Goal: Task Accomplishment & Management: Use online tool/utility

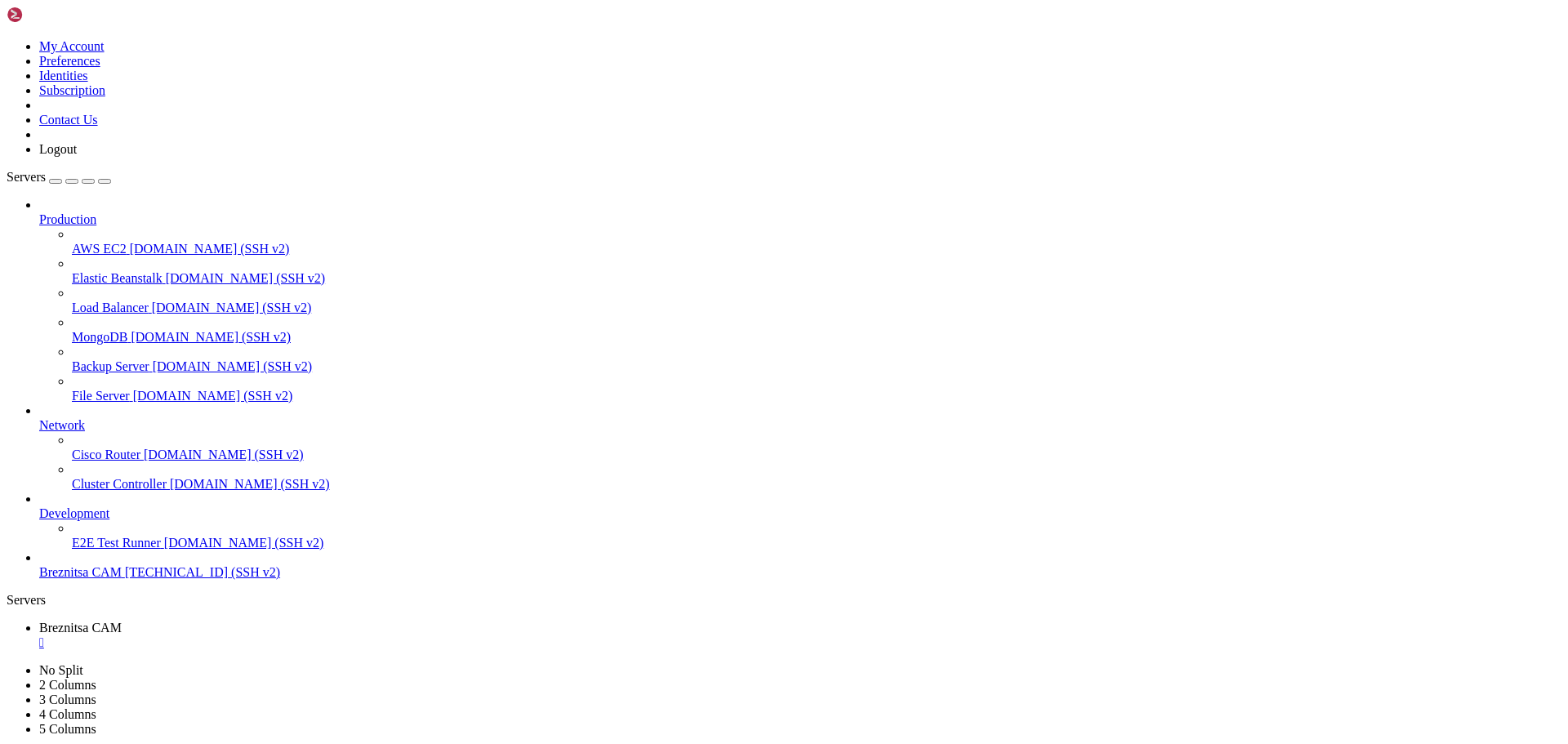
scroll to position [4554, 0]
drag, startPoint x: 514, startPoint y: 1519, endPoint x: 373, endPoint y: 1517, distance: 141.0
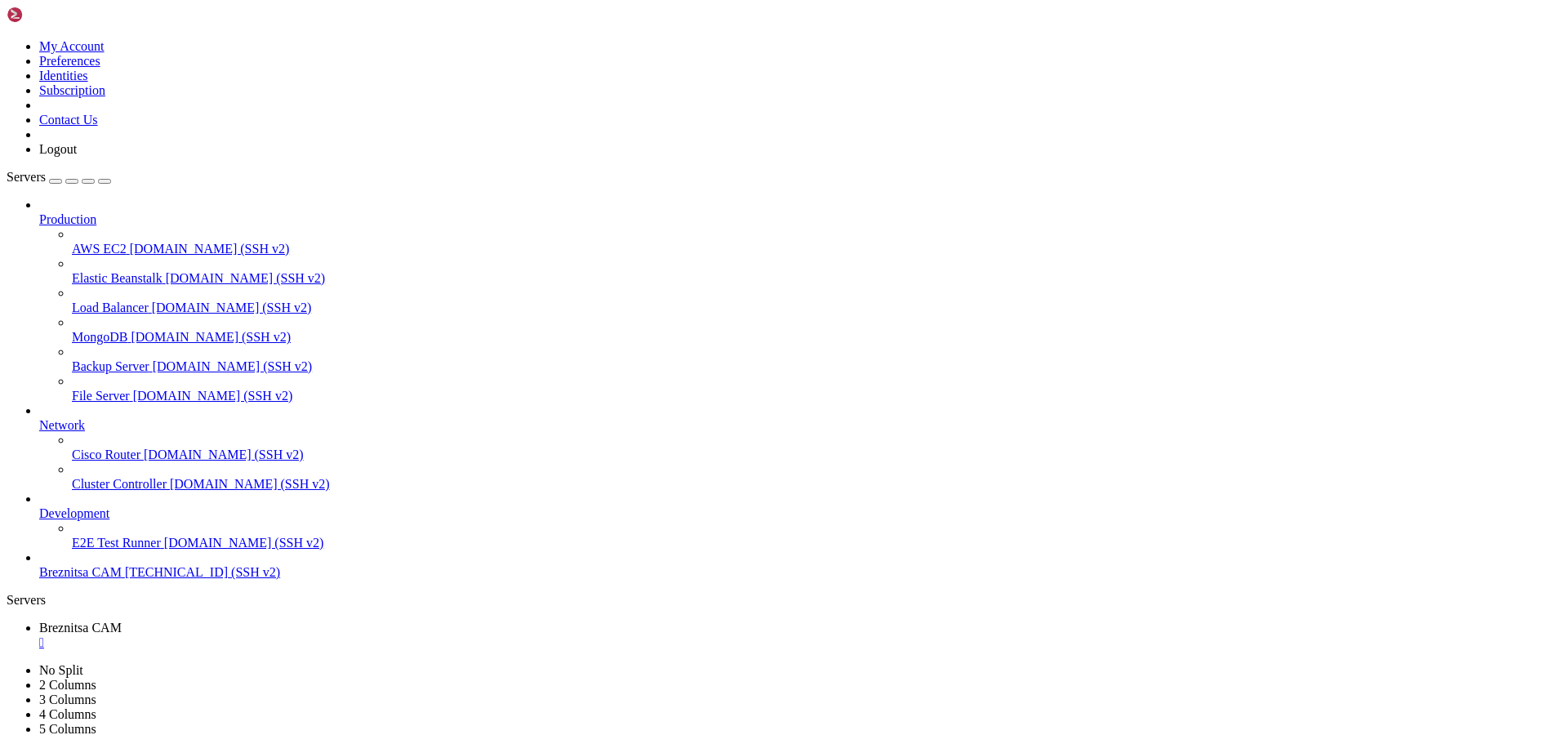
drag, startPoint x: 521, startPoint y: 1535, endPoint x: 11, endPoint y: 1536, distance: 510.0
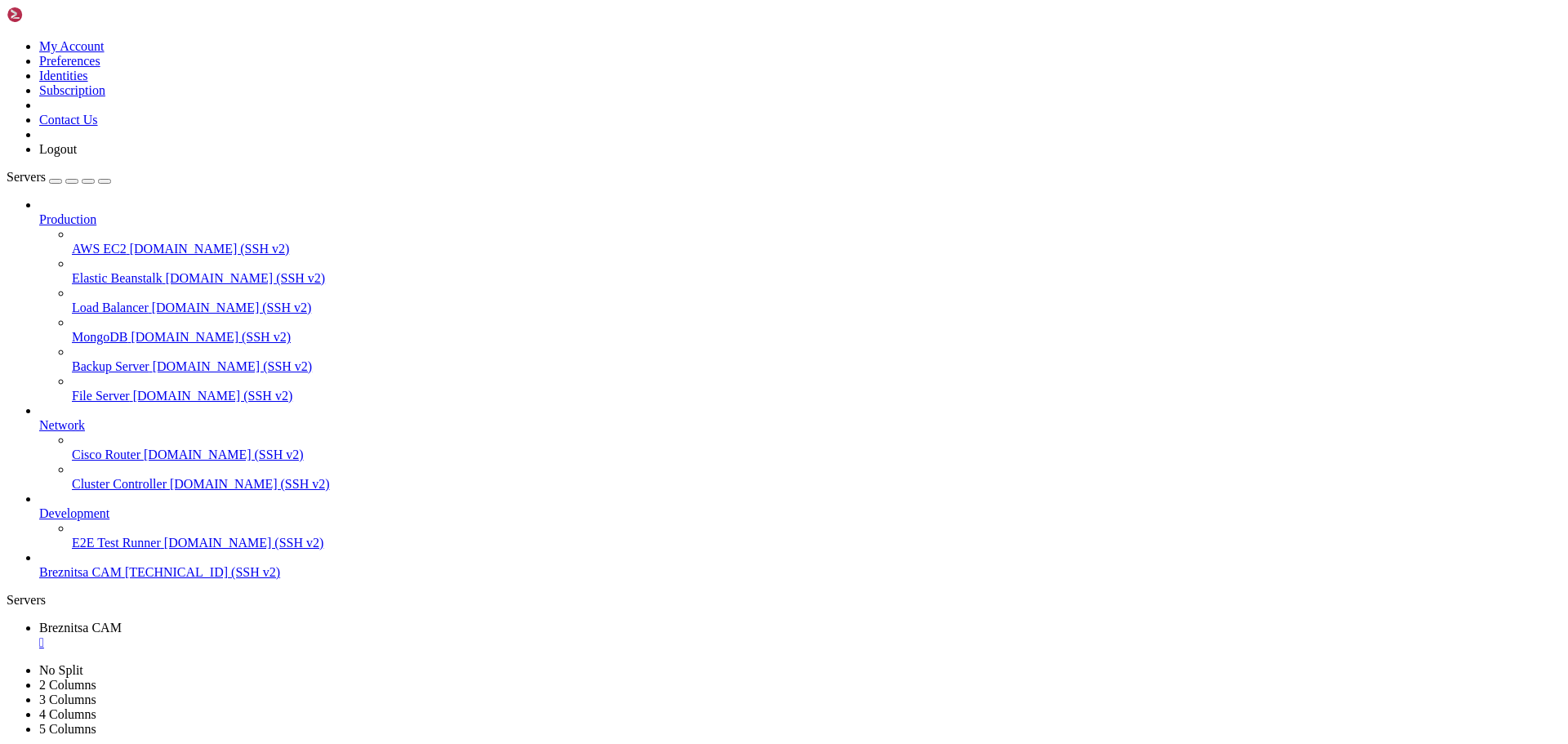
scroll to position [4568, 0]
drag, startPoint x: 558, startPoint y: 1529, endPoint x: 547, endPoint y: 1533, distance: 11.7
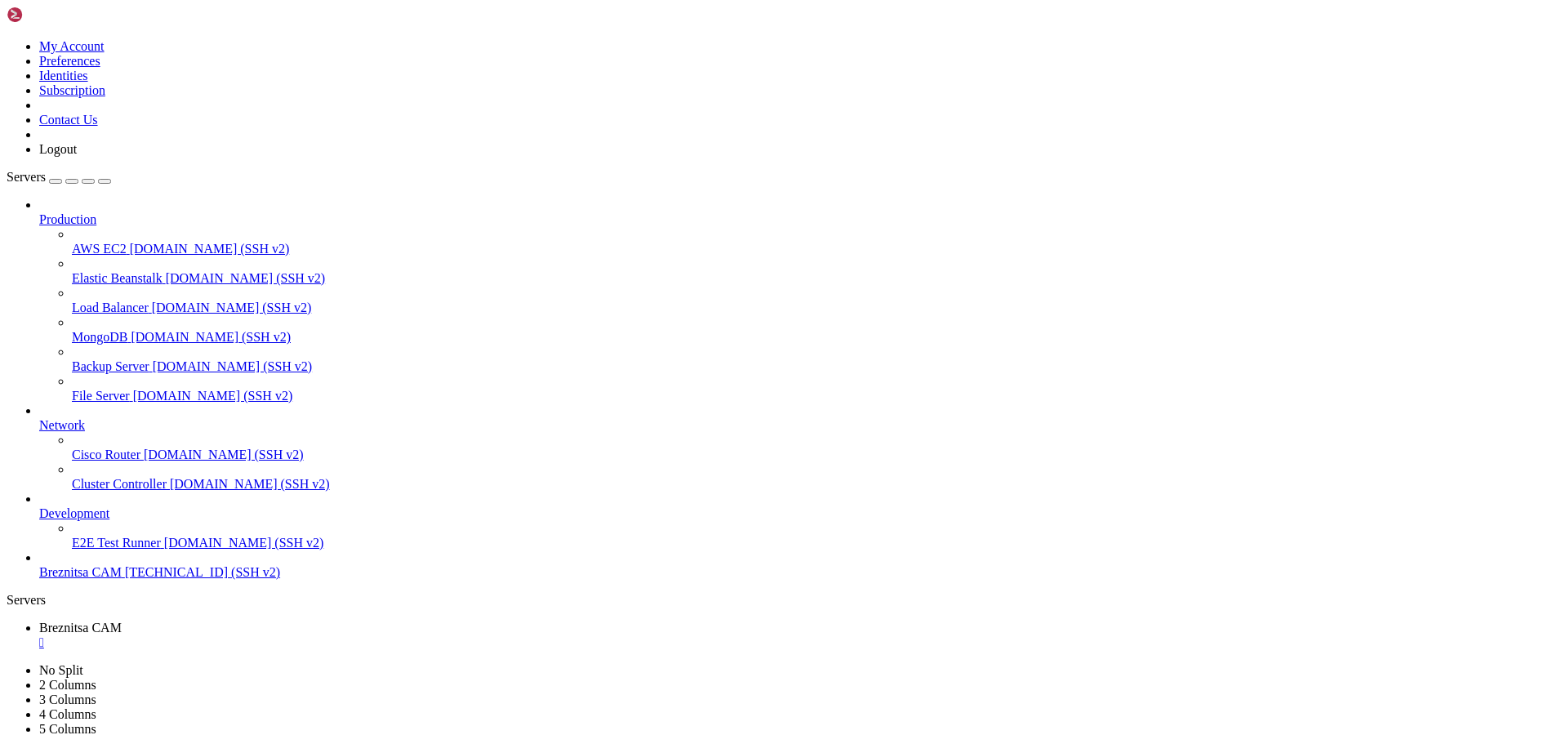
scroll to position [4609, 0]
drag, startPoint x: 561, startPoint y: 1538, endPoint x: 538, endPoint y: 1537, distance: 23.0
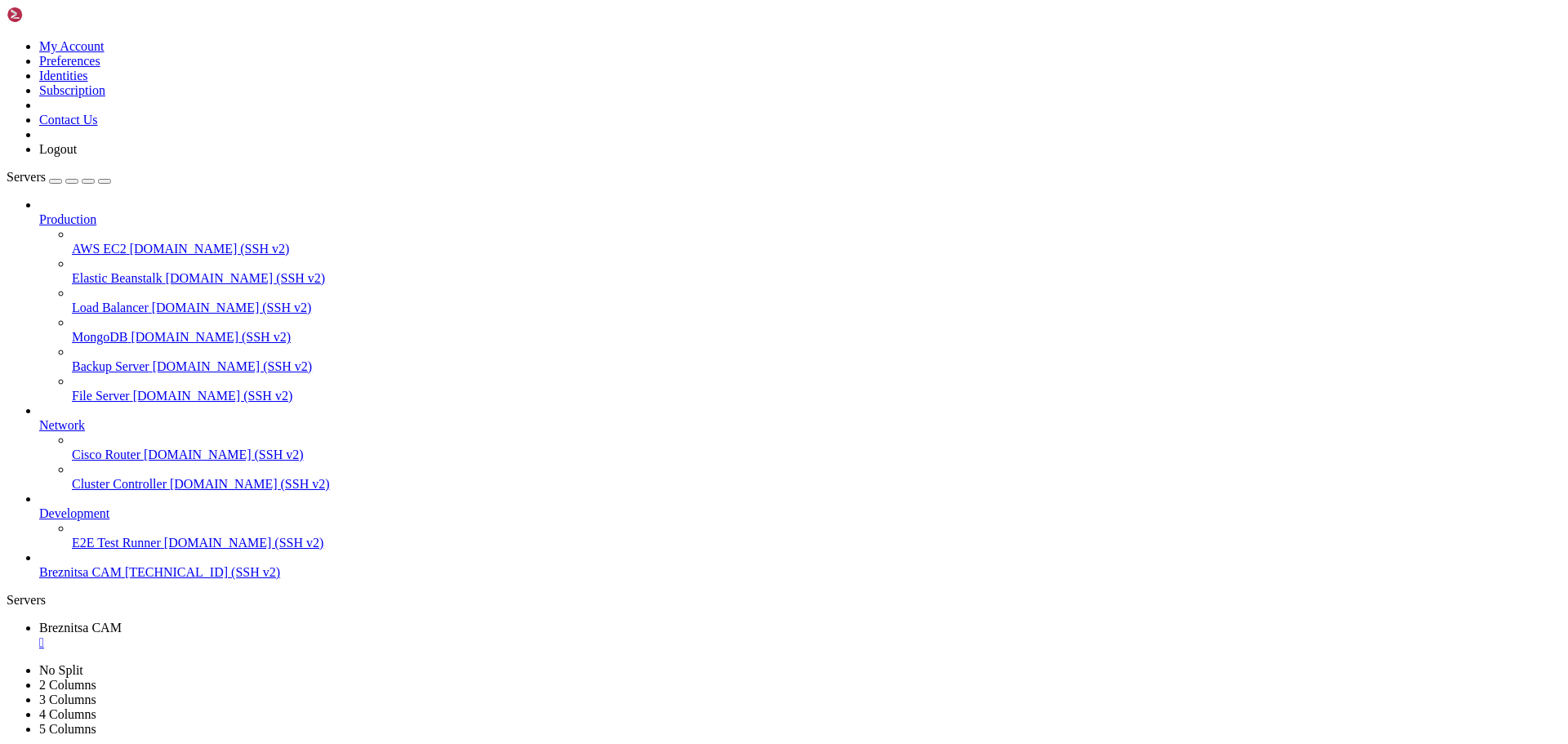
scroll to position [5007, 0]
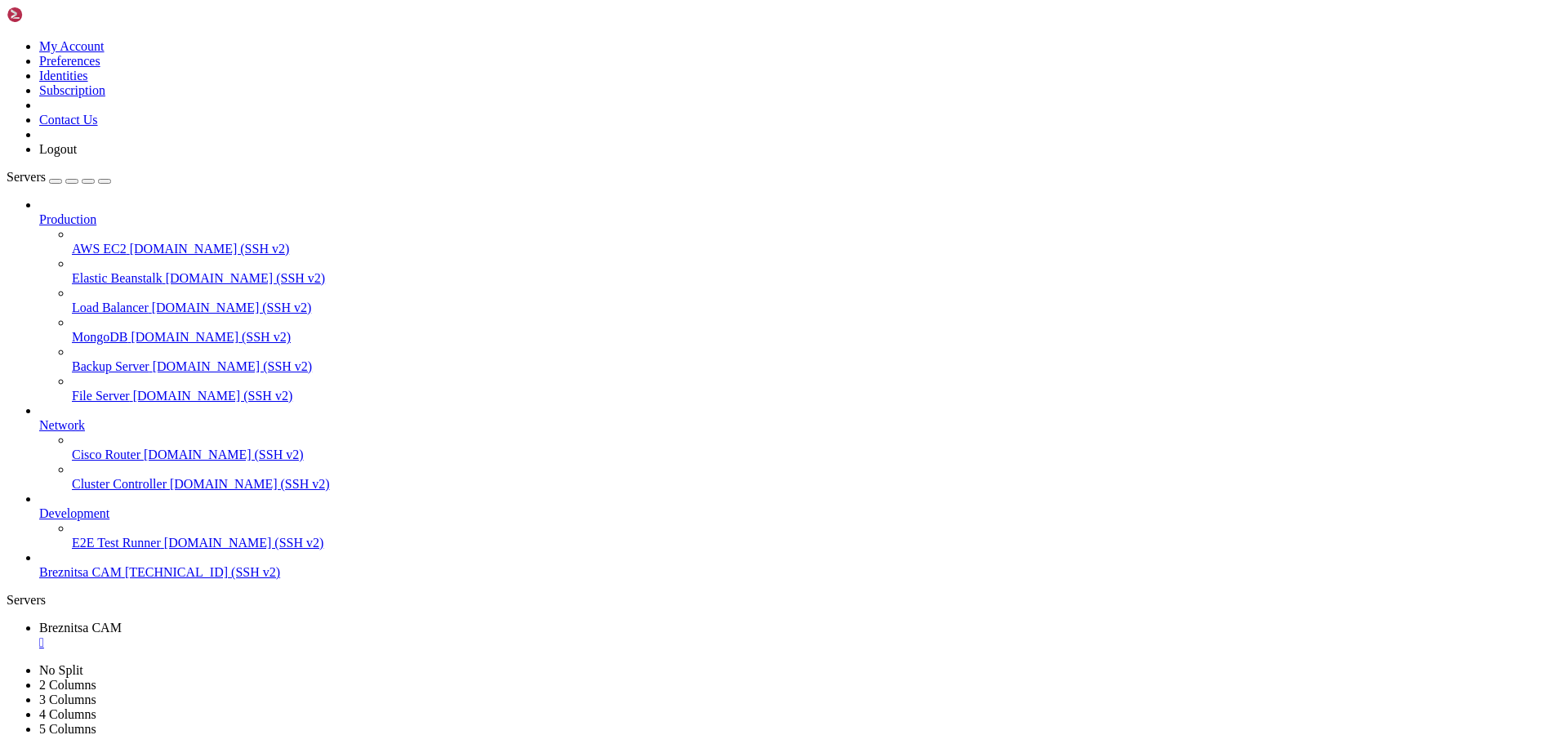
drag, startPoint x: 12, startPoint y: 1131, endPoint x: 523, endPoint y: 1538, distance: 653.3
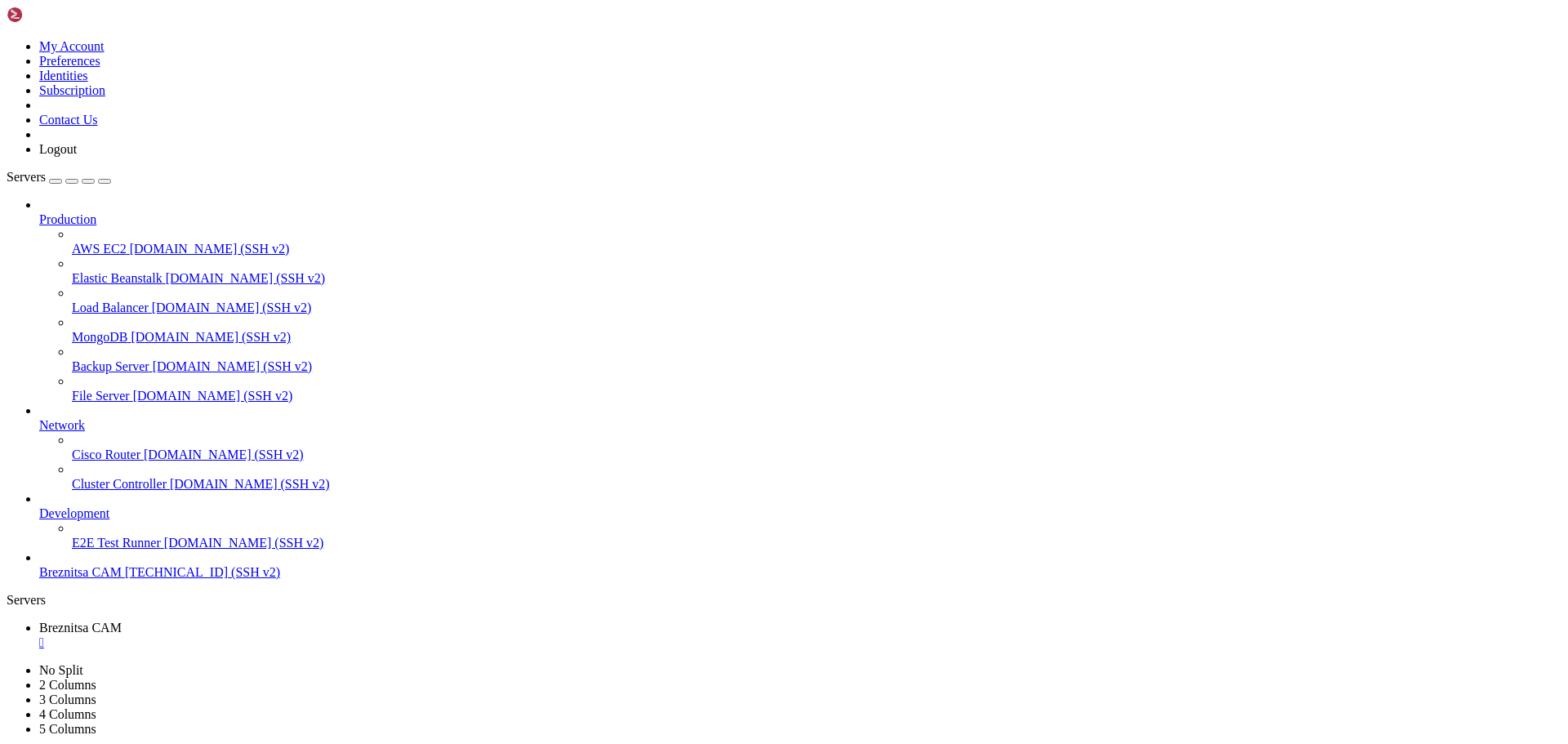
drag, startPoint x: 571, startPoint y: 1544, endPoint x: 487, endPoint y: 1498, distance: 95.8
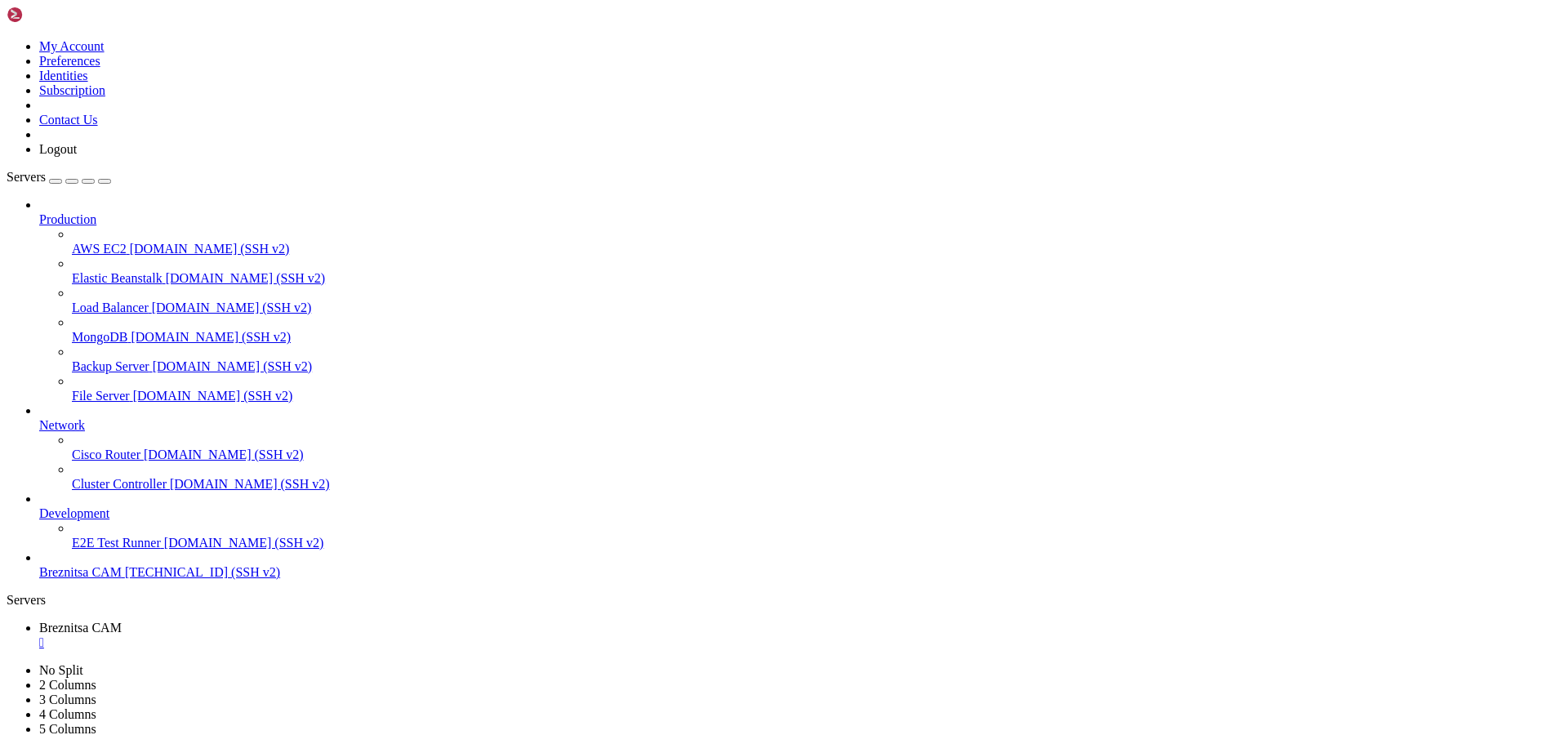
drag, startPoint x: 615, startPoint y: 1532, endPoint x: 550, endPoint y: 1518, distance: 66.5
drag, startPoint x: 259, startPoint y: 979, endPoint x: 269, endPoint y: 1416, distance: 437.1
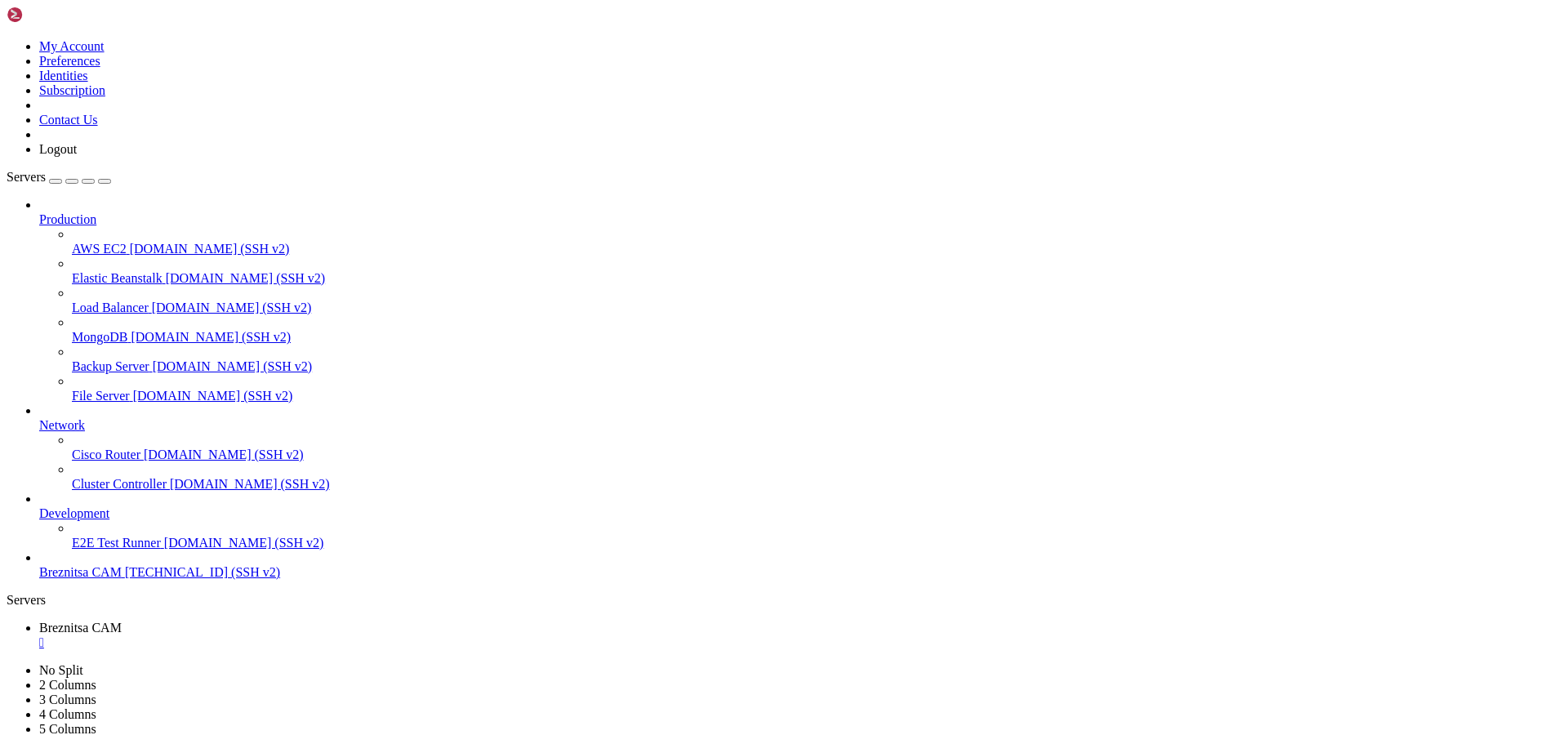
drag, startPoint x: 577, startPoint y: 1529, endPoint x: 556, endPoint y: 1529, distance: 21.0
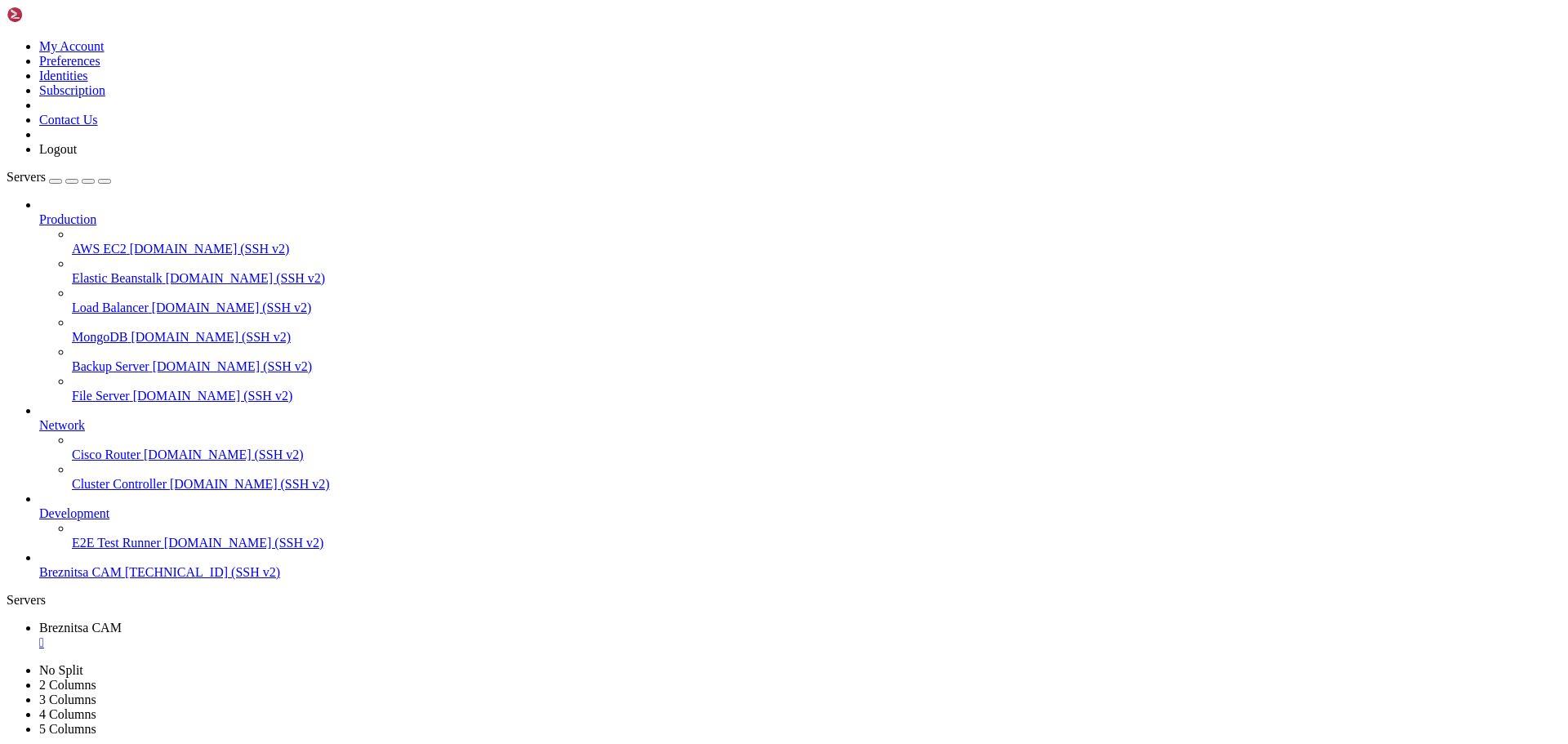
drag, startPoint x: 288, startPoint y: 1042, endPoint x: 170, endPoint y: 1206, distance: 202.0
